Goal: Task Accomplishment & Management: Use online tool/utility

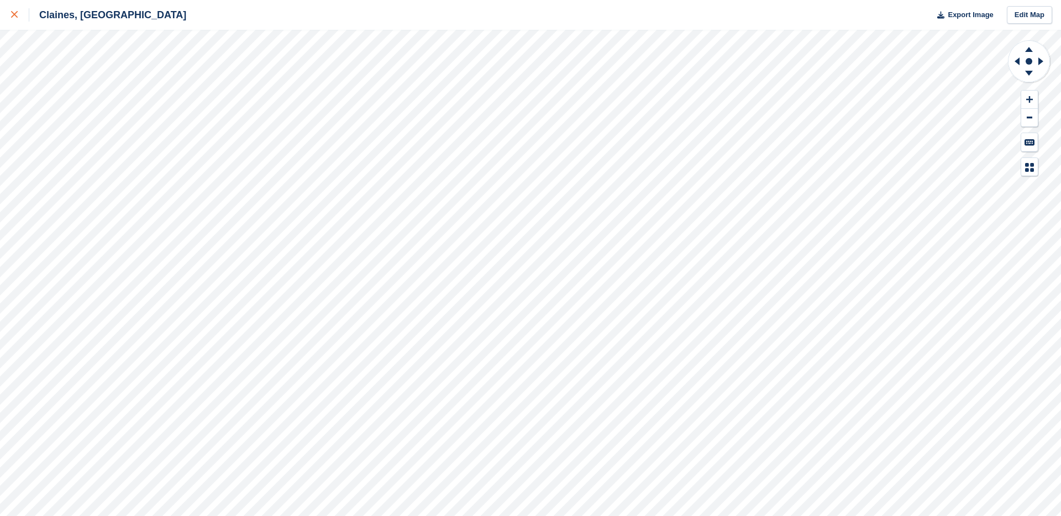
click at [14, 14] on icon at bounding box center [14, 14] width 7 height 7
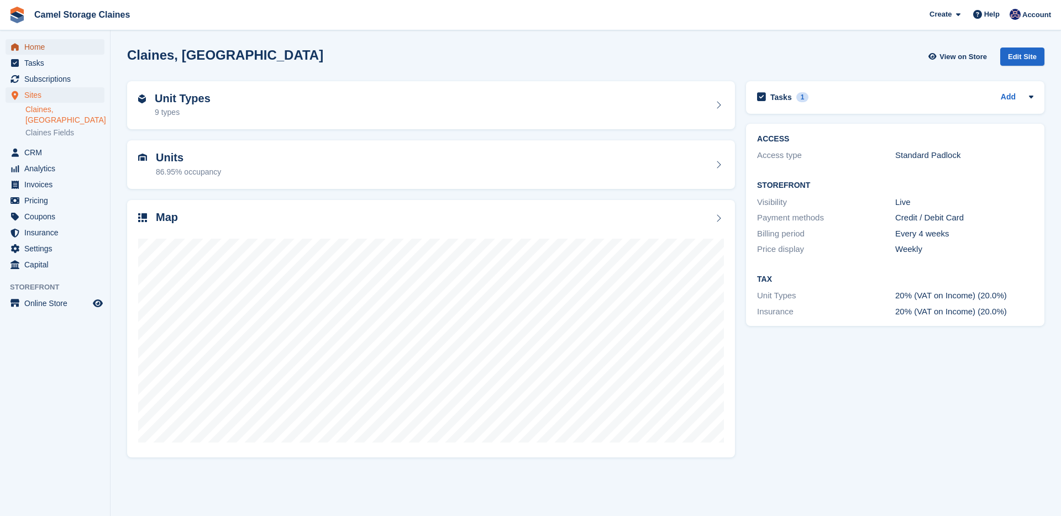
click at [50, 49] on span "Home" at bounding box center [57, 46] width 66 height 15
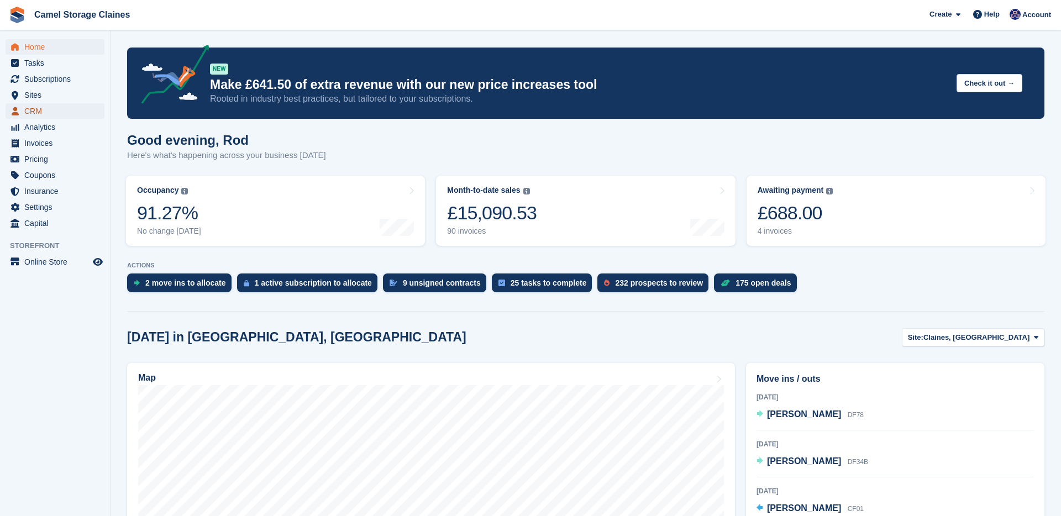
click at [46, 113] on span "CRM" at bounding box center [57, 110] width 66 height 15
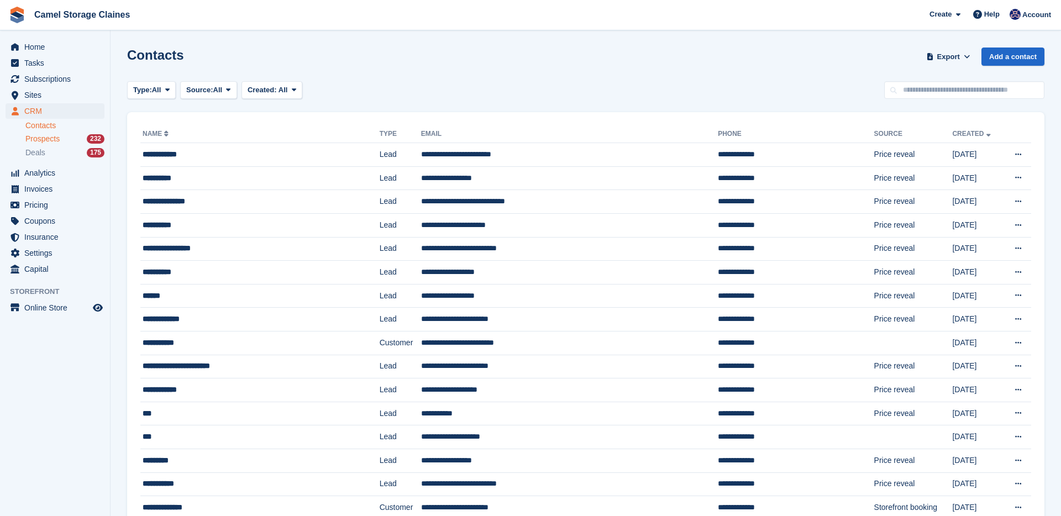
click at [36, 136] on span "Prospects" at bounding box center [42, 139] width 34 height 10
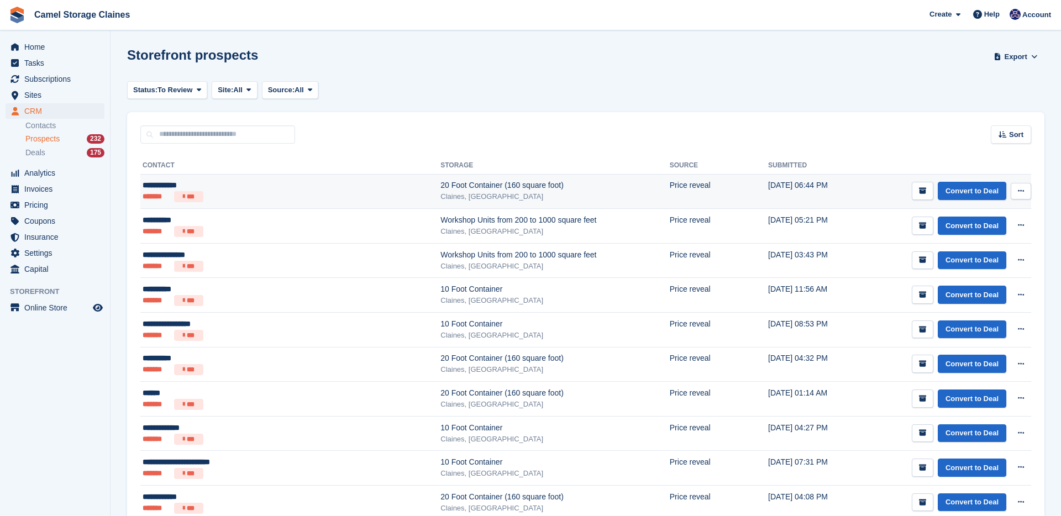
click at [249, 191] on ul "******* ***" at bounding box center [244, 196] width 202 height 11
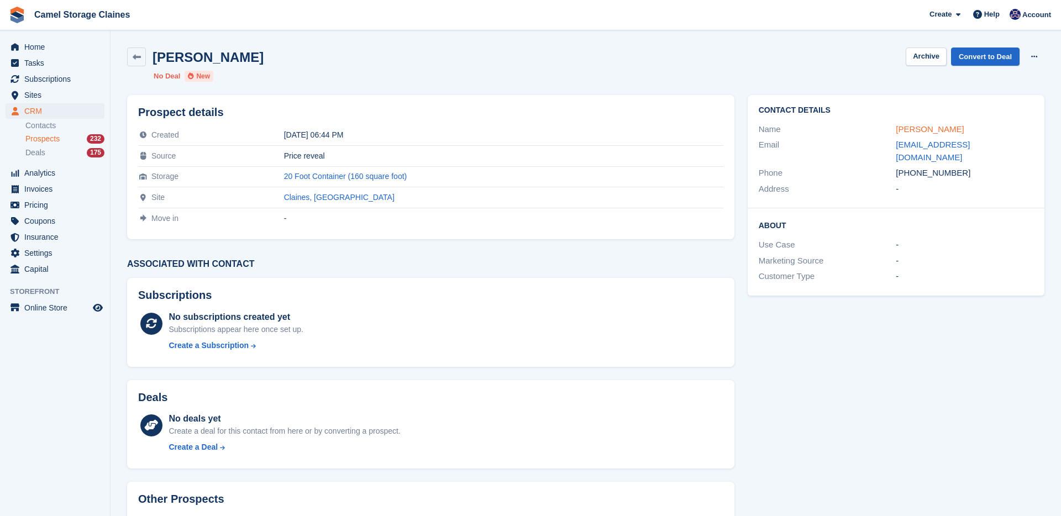
click at [929, 131] on link "Jemna pisani" at bounding box center [930, 128] width 68 height 9
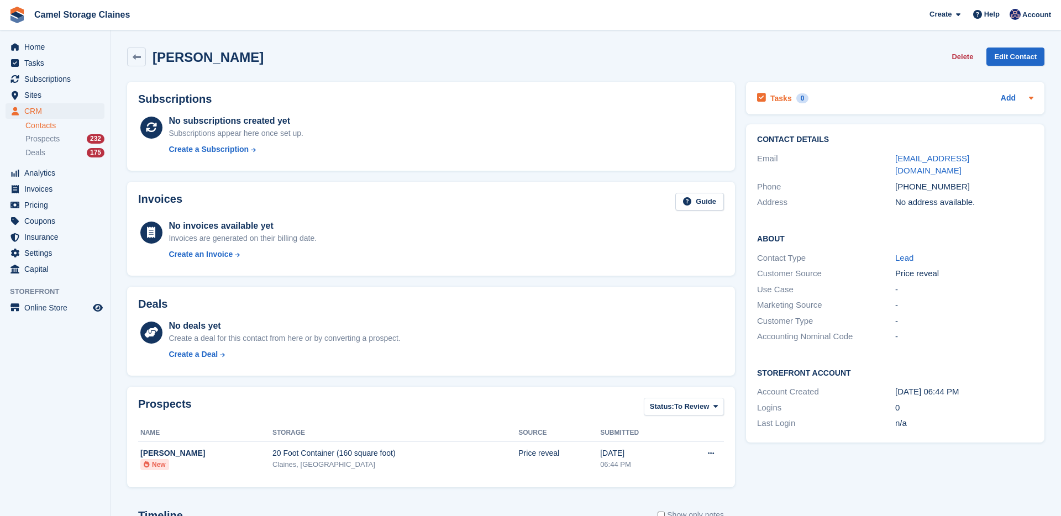
click at [784, 94] on h2 "Tasks" at bounding box center [781, 98] width 22 height 10
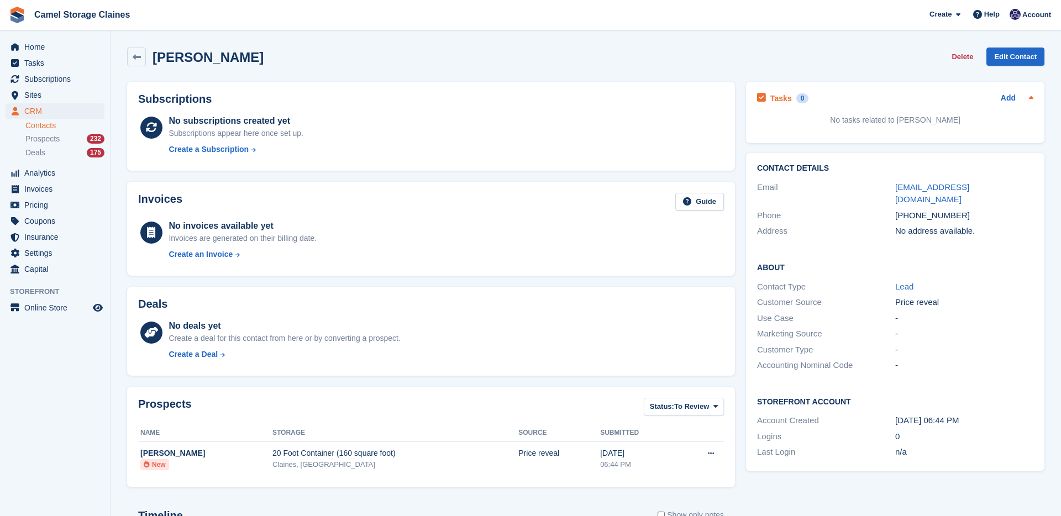
click at [1017, 96] on div "Add" at bounding box center [1017, 98] width 33 height 13
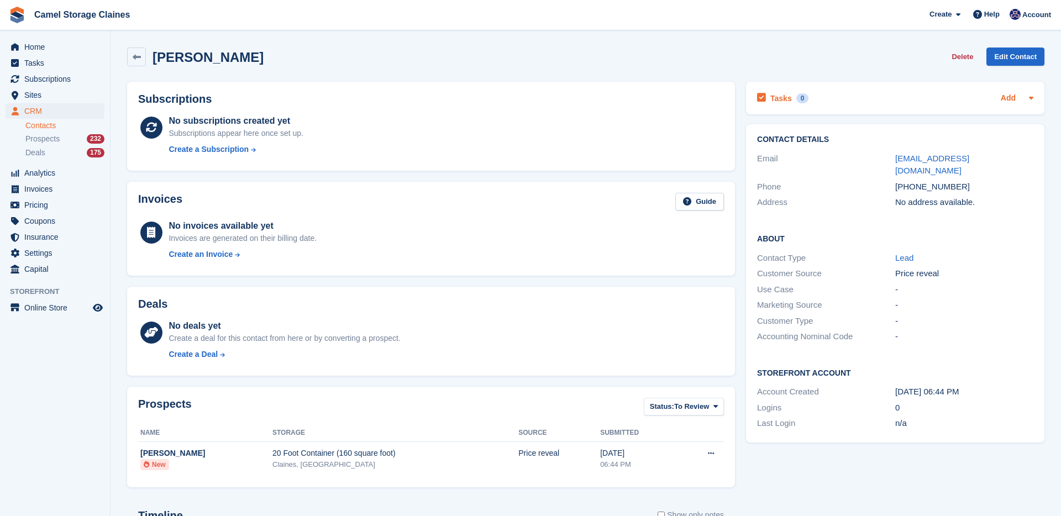
click at [1003, 103] on link "Add" at bounding box center [1008, 98] width 15 height 13
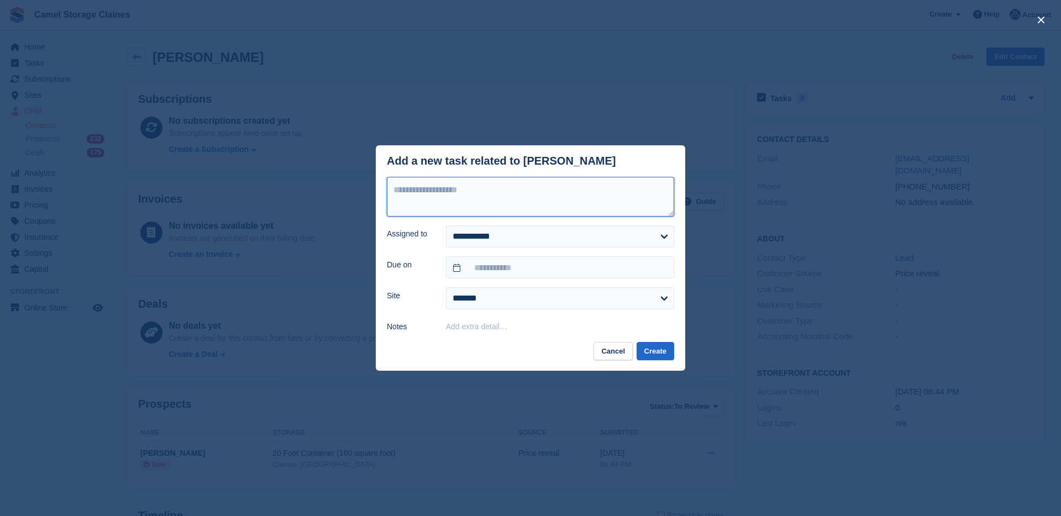
click at [535, 188] on textarea at bounding box center [530, 197] width 287 height 40
type textarea "*********"
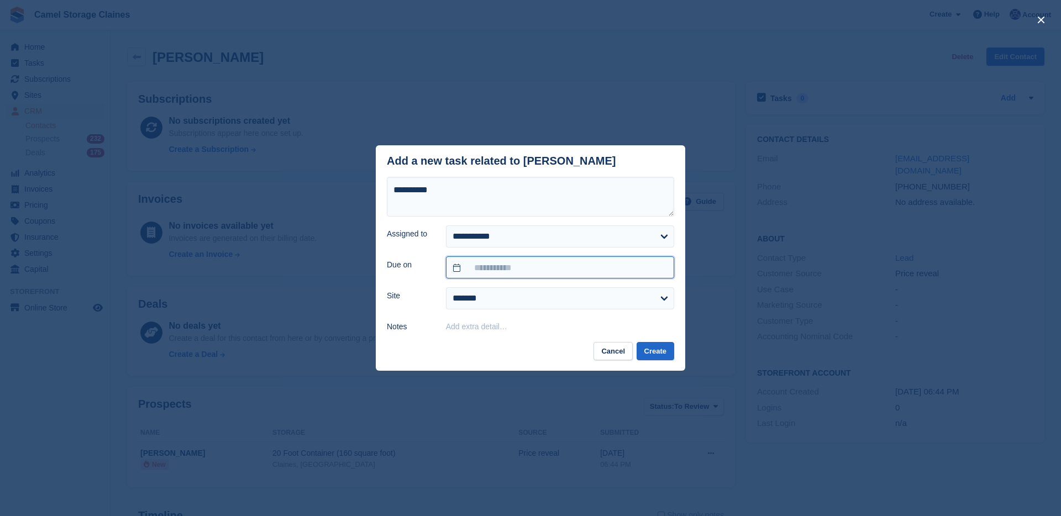
click at [492, 265] on input "text" at bounding box center [560, 267] width 228 height 22
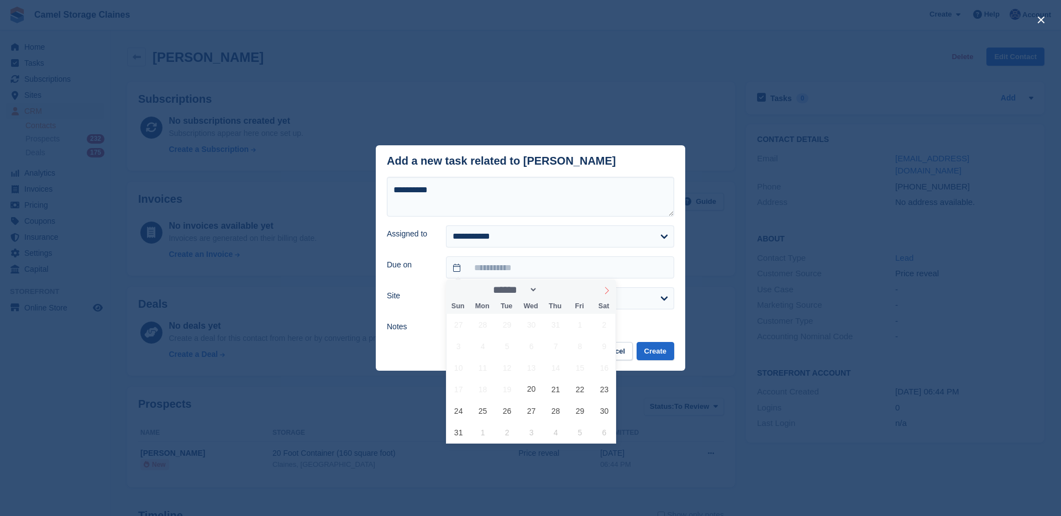
click at [607, 295] on icon at bounding box center [607, 291] width 8 height 8
select select "*"
click at [514, 408] on span "30" at bounding box center [507, 411] width 22 height 22
type input "**********"
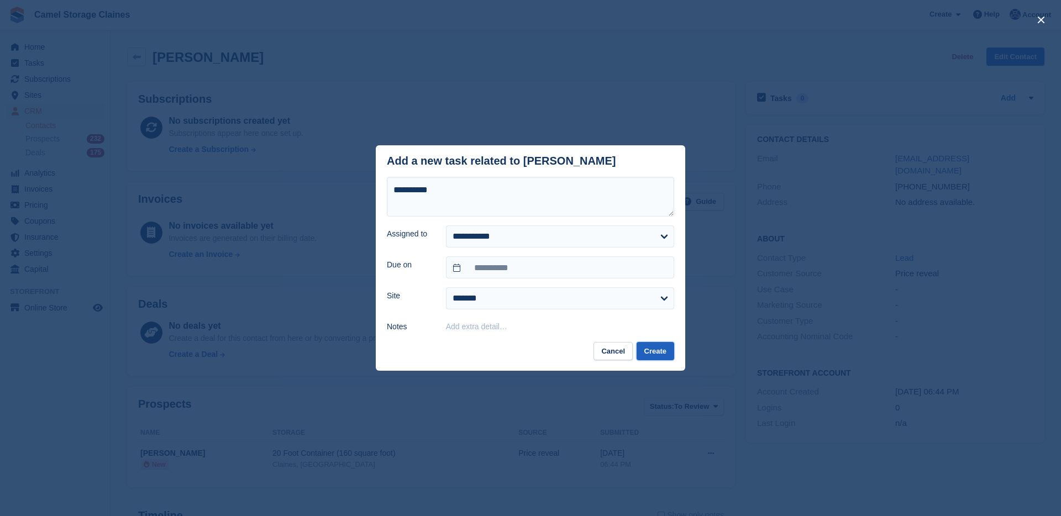
click at [644, 348] on button "Create" at bounding box center [656, 351] width 38 height 18
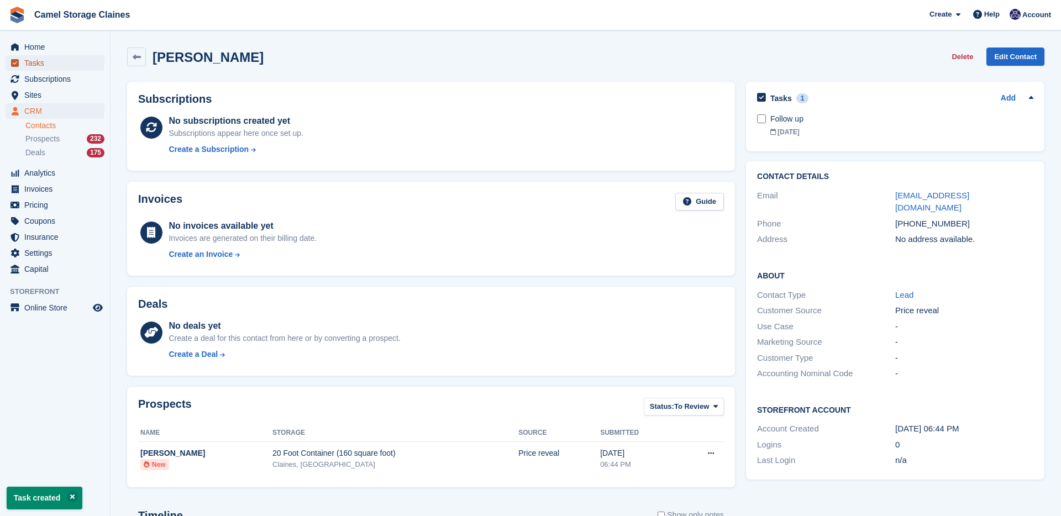
click at [87, 62] on span "Tasks" at bounding box center [57, 62] width 66 height 15
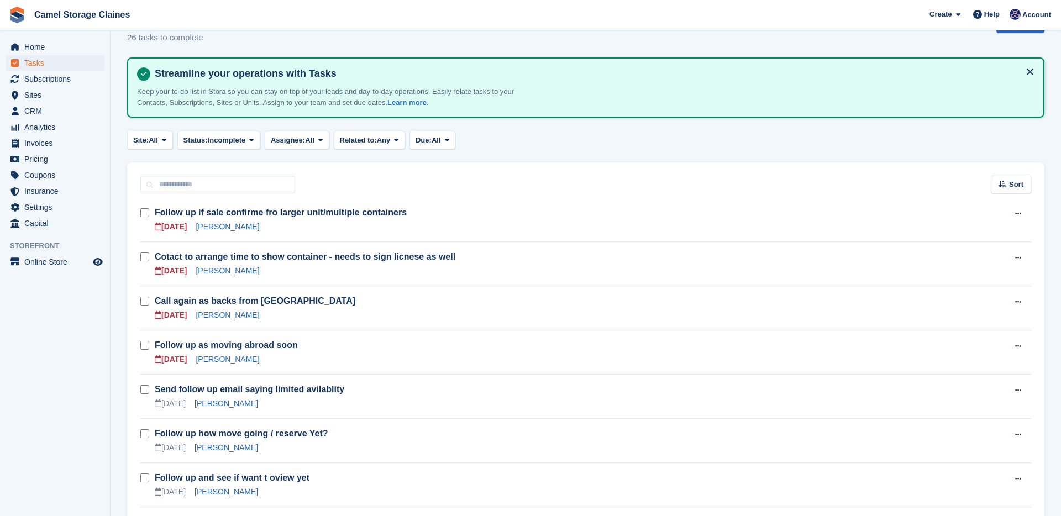
scroll to position [31, 0]
